Goal: Task Accomplishment & Management: Use online tool/utility

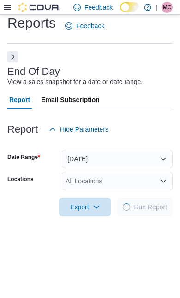
scroll to position [21, 0]
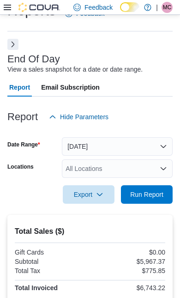
click at [159, 194] on span "Run Report" at bounding box center [146, 194] width 33 height 9
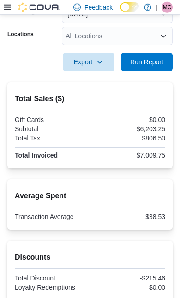
scroll to position [159, 0]
